Goal: Check status: Check status

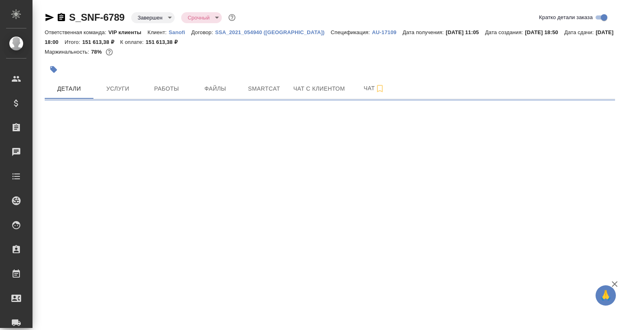
select select "RU"
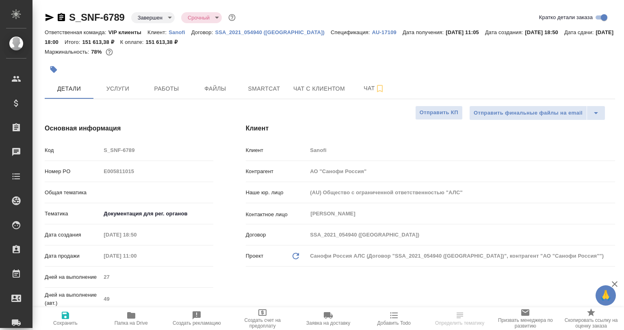
type textarea "x"
type input "[PERSON_NAME]"
type input "VIP клиенты"
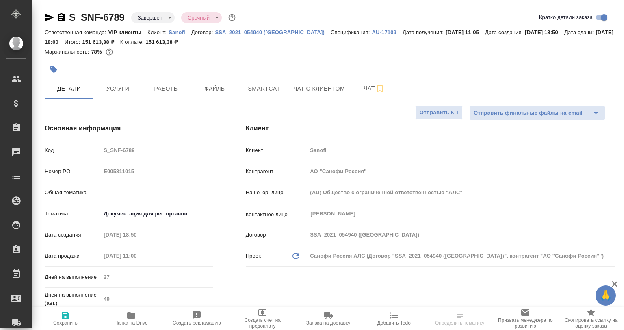
type input "[PERSON_NAME]"
click at [174, 29] on p "Sanofi" at bounding box center [180, 32] width 23 height 6
type textarea "x"
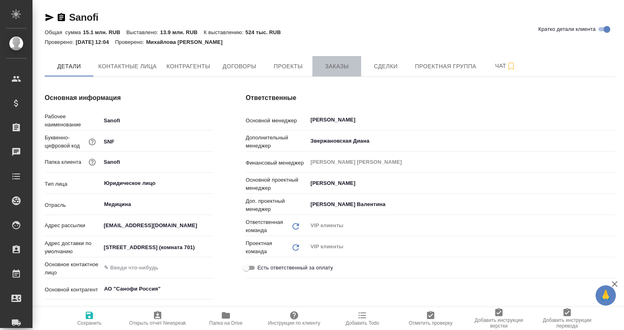
type input "(AU) Общество с ограниченной ответственностью "АЛС""
type textarea "x"
click at [329, 67] on span "Заказы" at bounding box center [336, 66] width 39 height 10
type textarea "x"
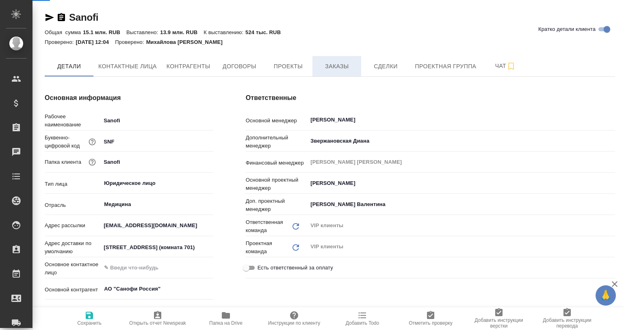
type textarea "x"
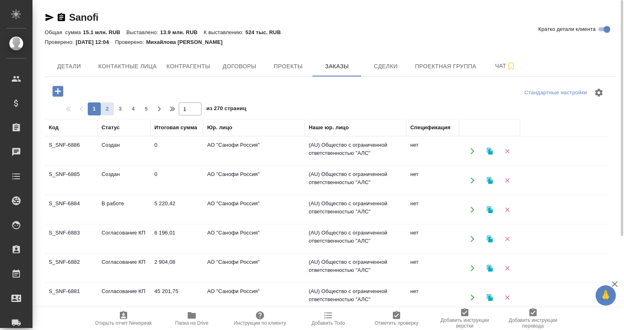
click at [108, 107] on span "2" at bounding box center [107, 109] width 13 height 8
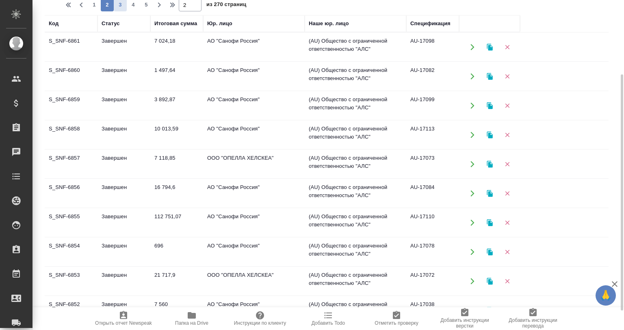
click at [121, 8] on span "3" at bounding box center [120, 5] width 13 height 8
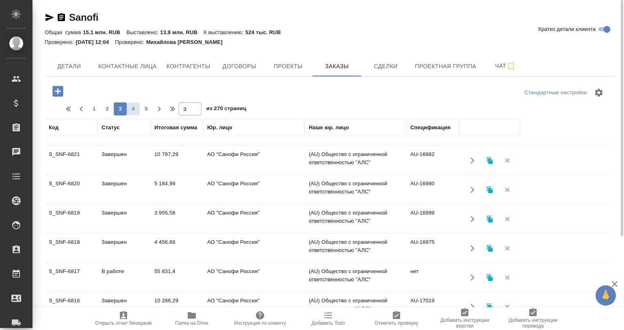
click at [134, 108] on span "4" at bounding box center [133, 109] width 13 height 8
type input "4"
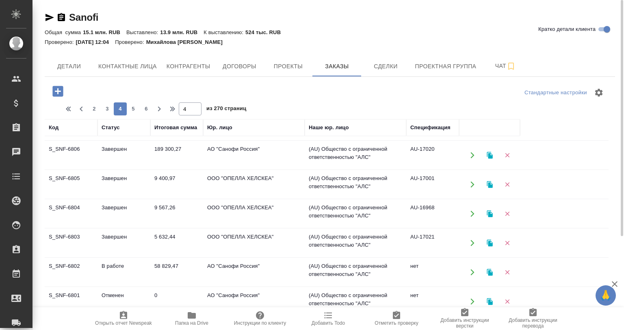
scroll to position [132, 0]
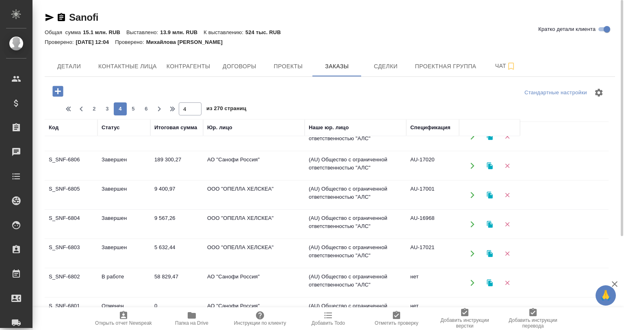
click at [82, 277] on td "S_SNF-6802" at bounding box center [71, 282] width 53 height 28
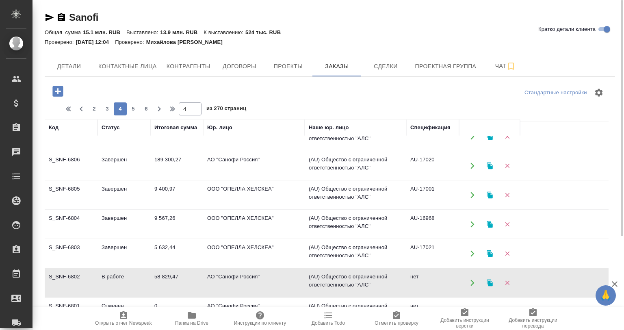
click at [82, 277] on td "S_SNF-6802" at bounding box center [71, 282] width 53 height 28
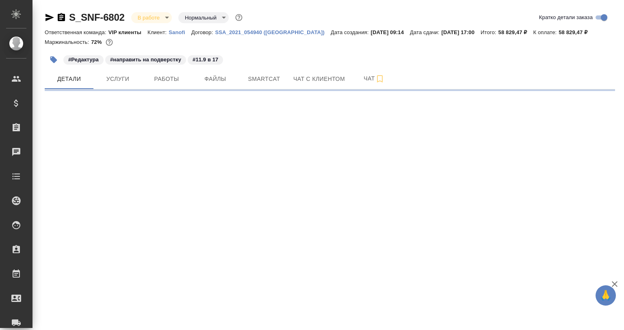
select select "RU"
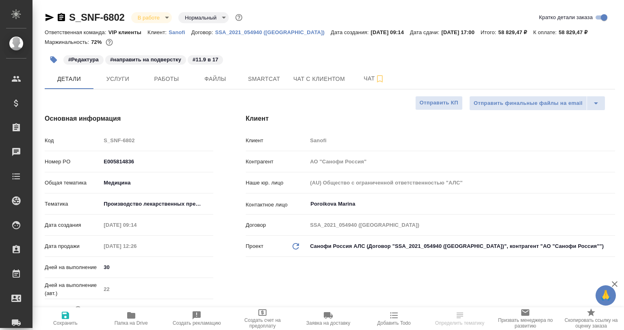
type textarea "x"
click at [47, 15] on icon "button" at bounding box center [49, 17] width 9 height 7
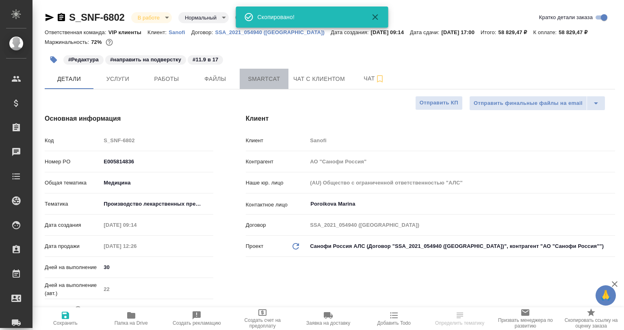
click at [254, 80] on span "Smartcat" at bounding box center [264, 79] width 39 height 10
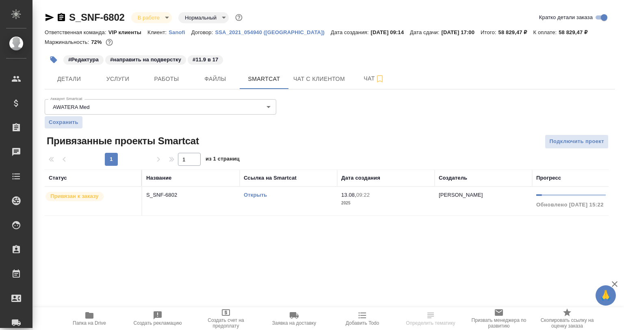
click at [177, 191] on p "S_SNF-6802" at bounding box center [190, 195] width 89 height 8
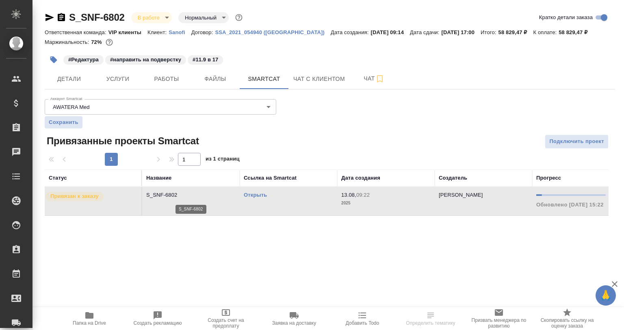
click at [177, 191] on p "S_SNF-6802" at bounding box center [190, 195] width 89 height 8
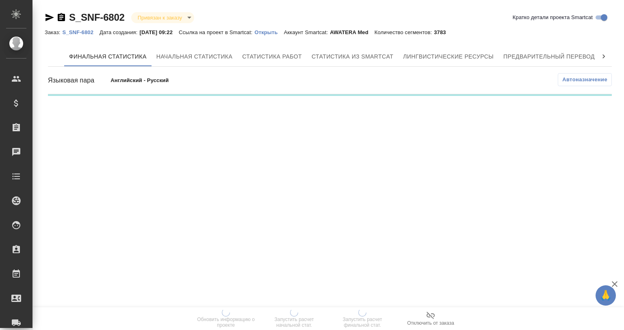
click at [48, 14] on icon "button" at bounding box center [50, 18] width 10 height 10
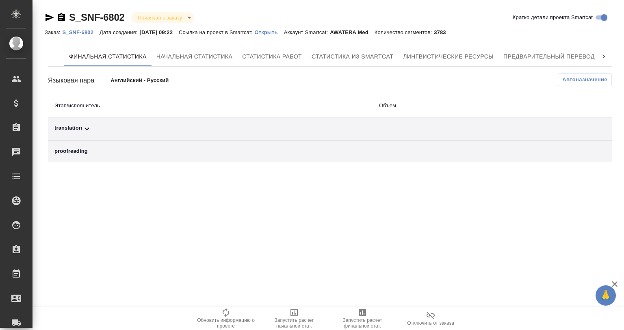
click at [61, 13] on icon "button" at bounding box center [61, 17] width 7 height 8
